Goal: Task Accomplishment & Management: Manage account settings

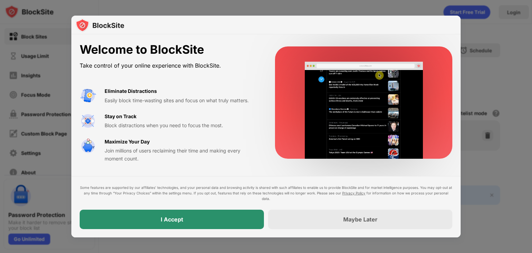
click at [201, 218] on div "I Accept" at bounding box center [172, 218] width 184 height 19
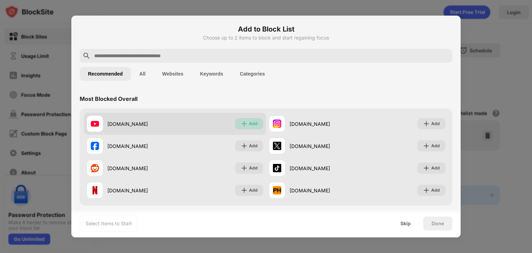
click at [245, 124] on div "Add" at bounding box center [249, 123] width 28 height 11
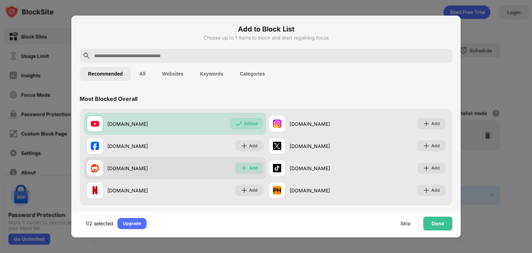
click at [249, 168] on div "Add" at bounding box center [253, 167] width 9 height 7
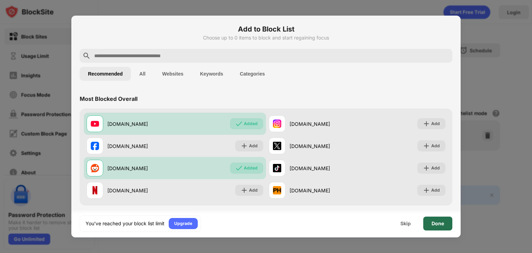
click at [439, 221] on div "Done" at bounding box center [437, 223] width 12 height 6
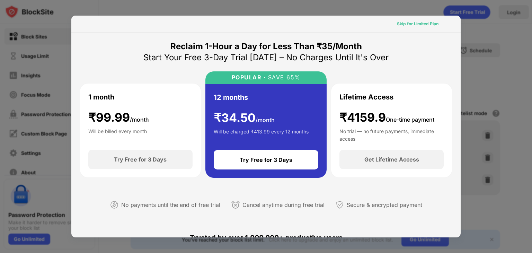
click at [410, 24] on div "Skip for Limited Plan" at bounding box center [418, 23] width 42 height 7
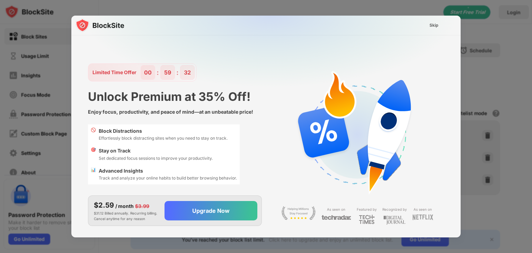
click at [434, 27] on div "Skip" at bounding box center [433, 25] width 9 height 7
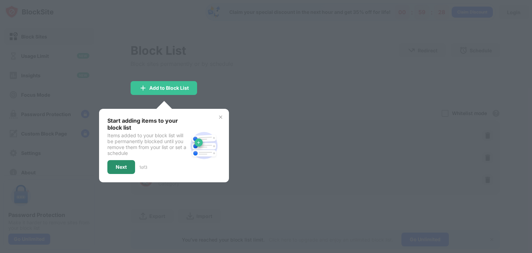
click at [121, 169] on div "Next" at bounding box center [121, 167] width 28 height 14
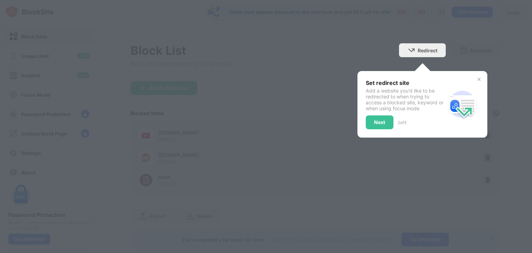
click at [377, 111] on div "Set redirect site Add a website you’d like to be redirected to when trying to a…" at bounding box center [405, 104] width 80 height 50
click at [374, 119] on div "Next" at bounding box center [379, 122] width 11 height 6
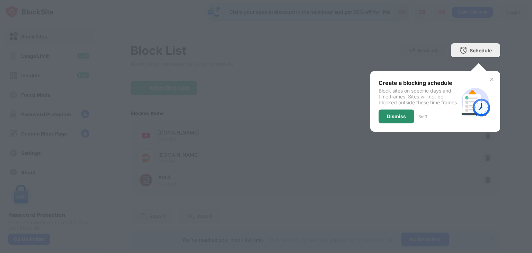
click at [387, 123] on div "Dismiss" at bounding box center [396, 116] width 36 height 14
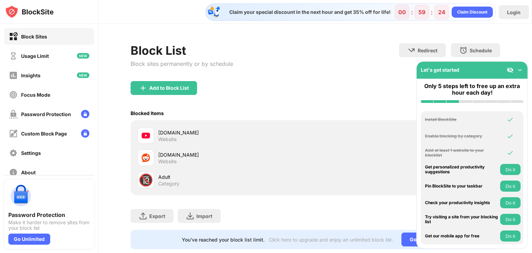
click at [356, 82] on div "Add to Block List" at bounding box center [314, 93] width 369 height 25
click at [518, 68] on img at bounding box center [519, 69] width 7 height 7
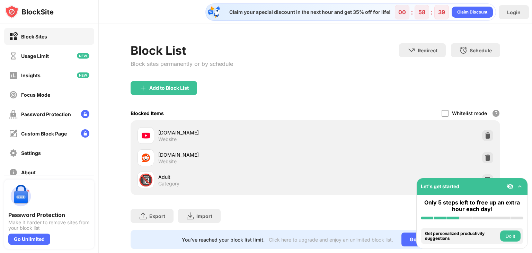
scroll to position [20, 0]
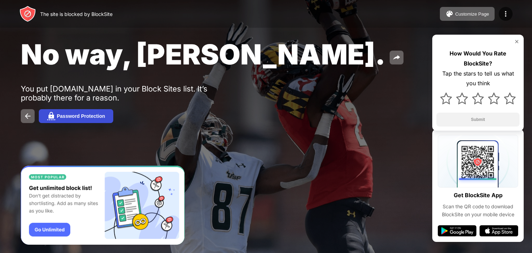
click at [68, 114] on div "Password Protection" at bounding box center [81, 116] width 48 height 6
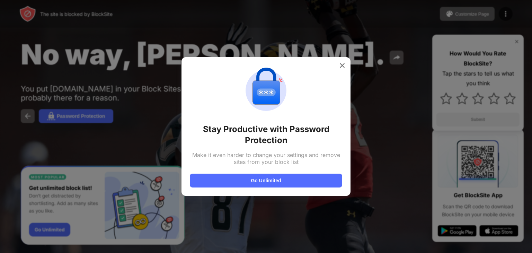
click at [342, 68] on img at bounding box center [341, 65] width 7 height 7
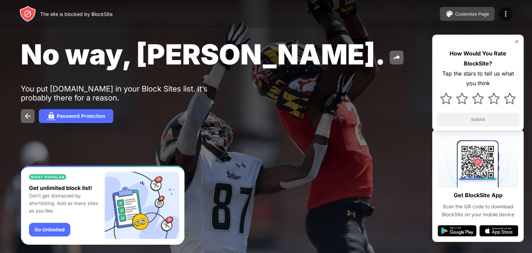
click at [465, 11] on div "Customize Page" at bounding box center [472, 13] width 34 height 5
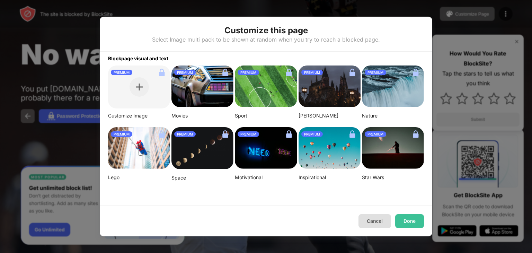
click at [377, 220] on button "Cancel" at bounding box center [374, 221] width 33 height 14
